Goal: Information Seeking & Learning: Learn about a topic

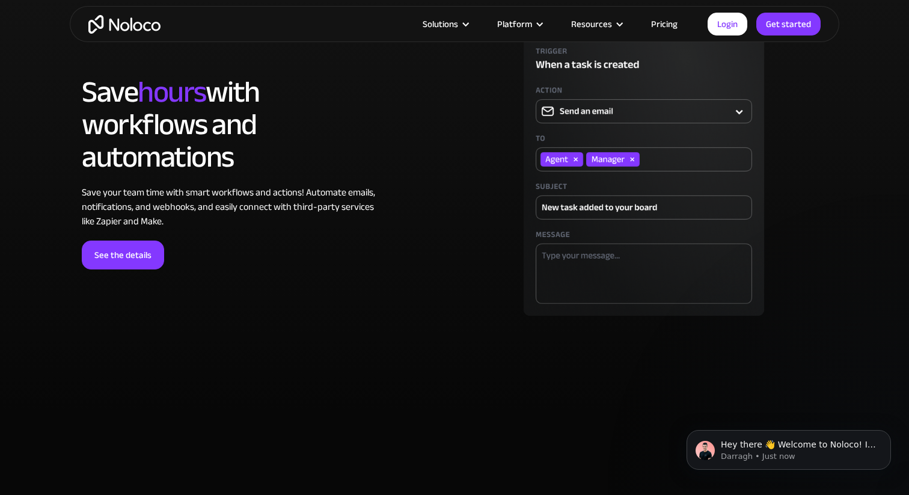
scroll to position [3448, 0]
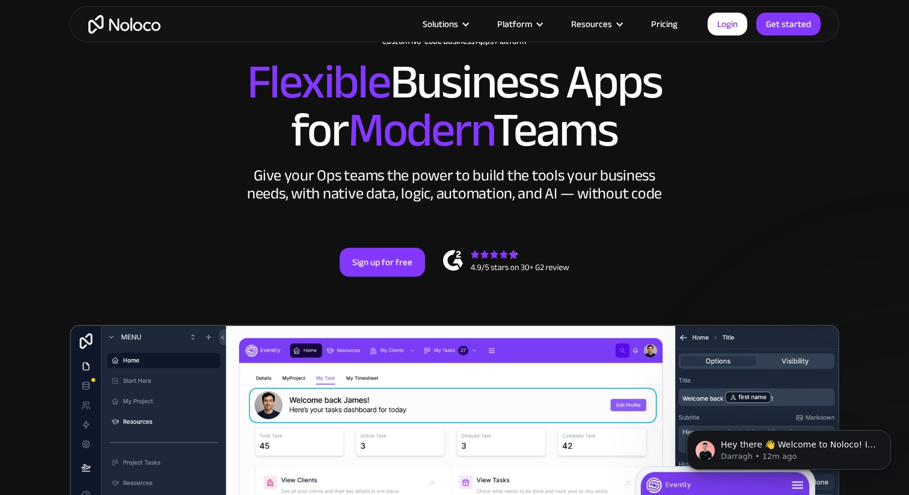
scroll to position [15, 0]
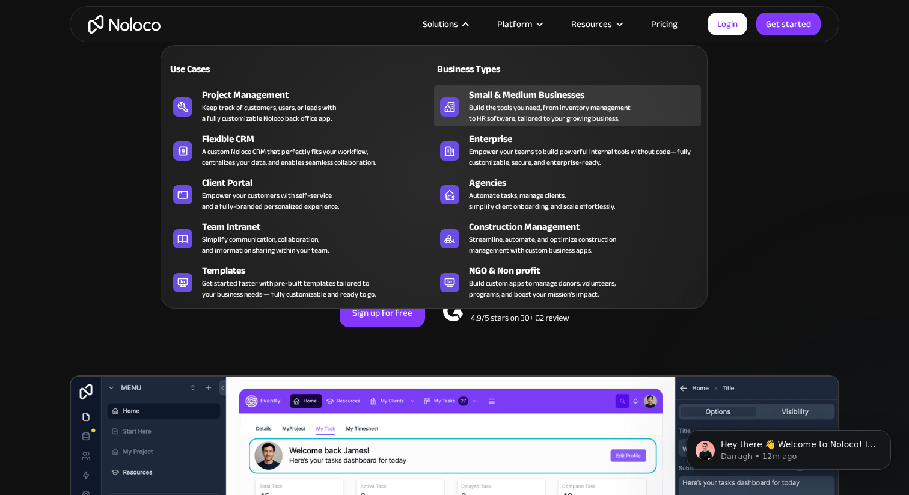
click at [525, 96] on div "Small & Medium Businesses" at bounding box center [588, 95] width 238 height 14
